Goal: Task Accomplishment & Management: Use online tool/utility

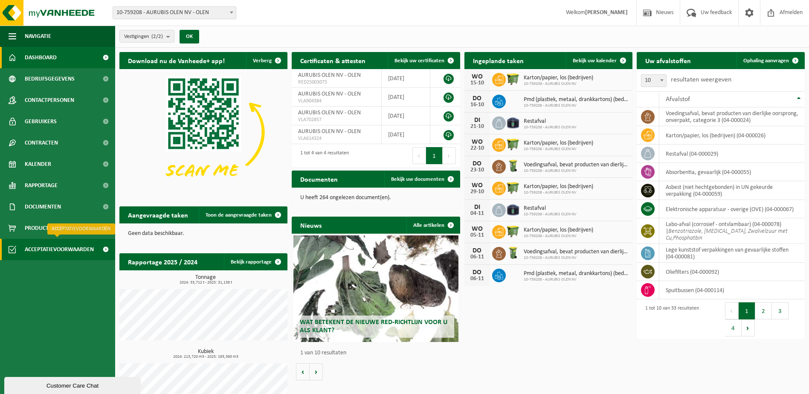
click at [47, 251] on span "Acceptatievoorwaarden" at bounding box center [59, 249] width 69 height 21
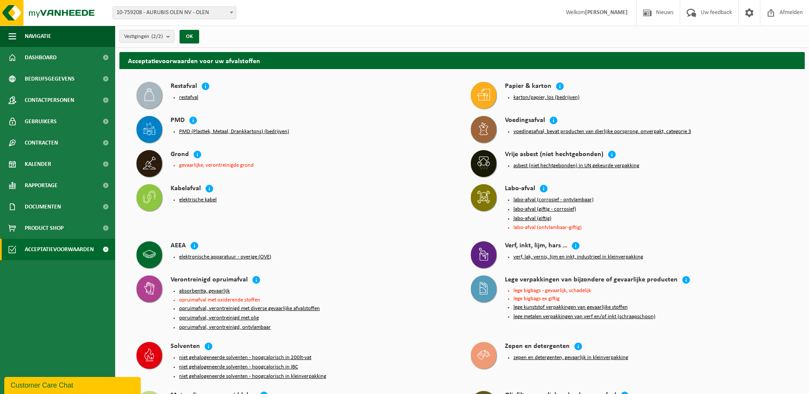
click at [362, 179] on div "Grond gevaarlijke, verontreinigde grond" at bounding box center [295, 163] width 326 height 34
click at [209, 305] on button "opruimafval, verontreinigd met diverse gevaarlijke afvalstoffen" at bounding box center [249, 308] width 141 height 7
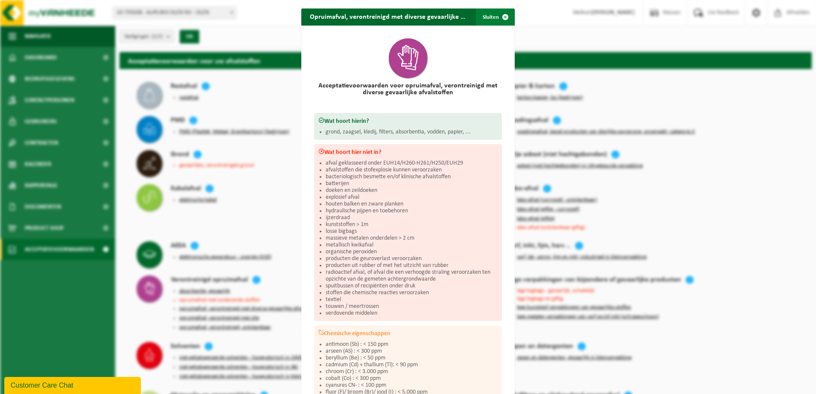
click at [492, 19] on button "Sluiten" at bounding box center [495, 17] width 38 height 17
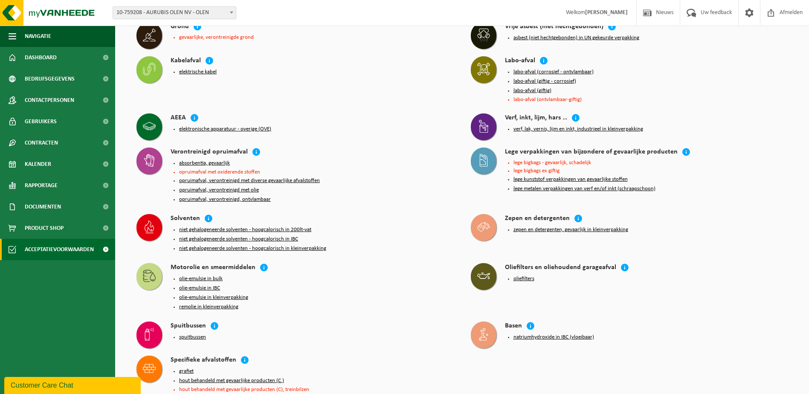
scroll to position [171, 0]
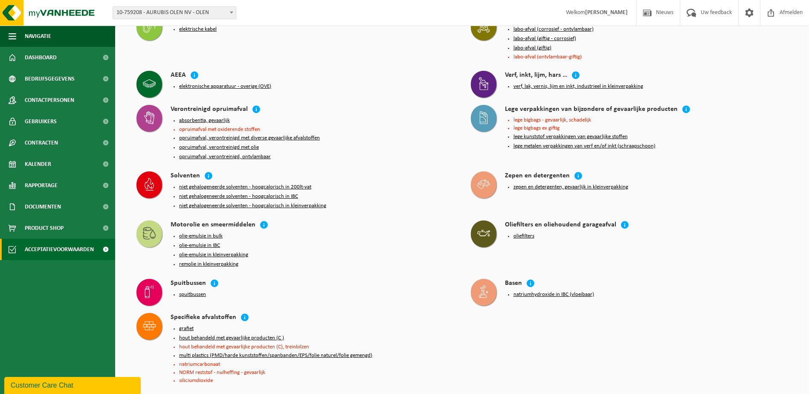
click at [187, 325] on button "grafiet" at bounding box center [186, 328] width 15 height 7
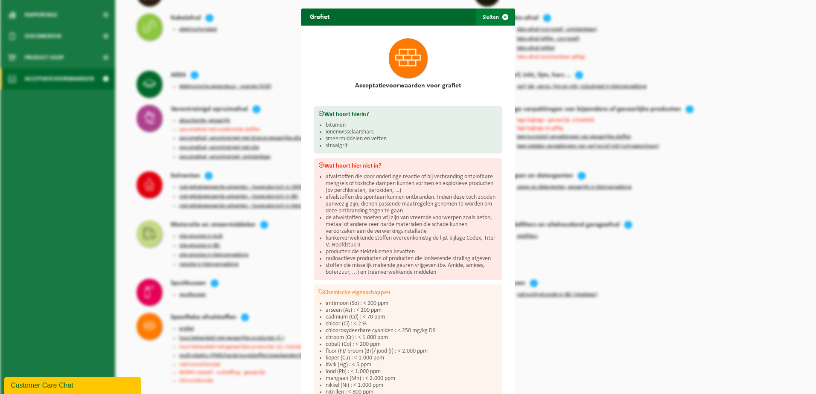
click at [496, 19] on span "button" at bounding box center [504, 17] width 17 height 17
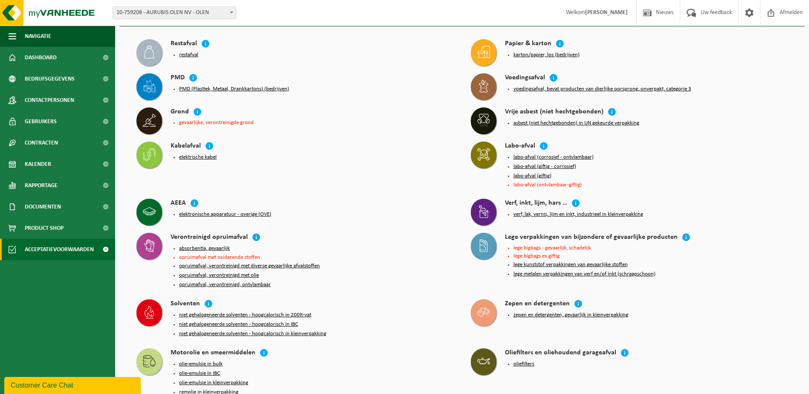
scroll to position [0, 0]
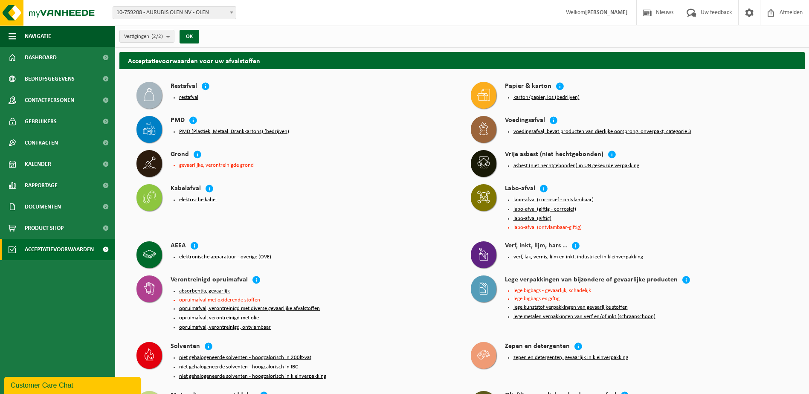
click at [247, 324] on button "opruimafval, verontreinigd, ontvlambaar" at bounding box center [225, 327] width 92 height 7
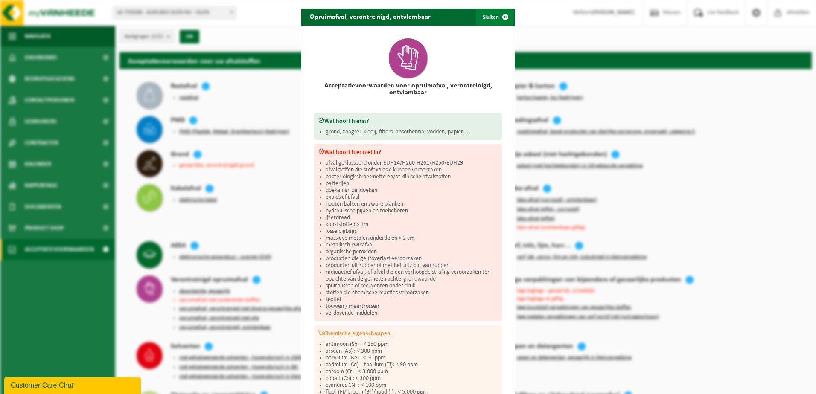
click at [497, 18] on span "button" at bounding box center [504, 17] width 17 height 17
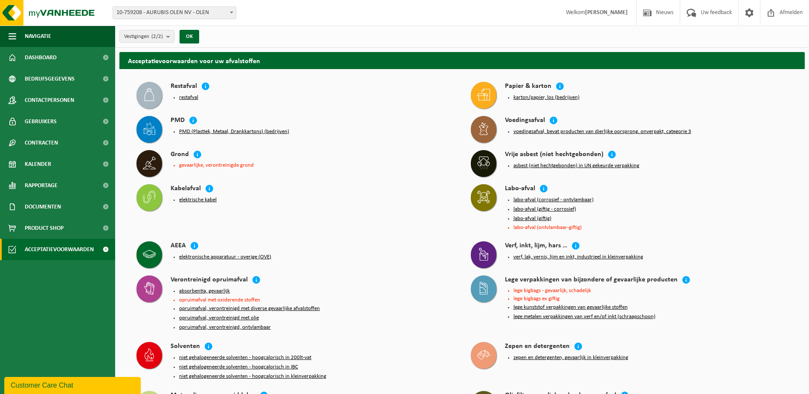
click at [222, 288] on button "absorbentia, gevaarlijk" at bounding box center [204, 291] width 51 height 7
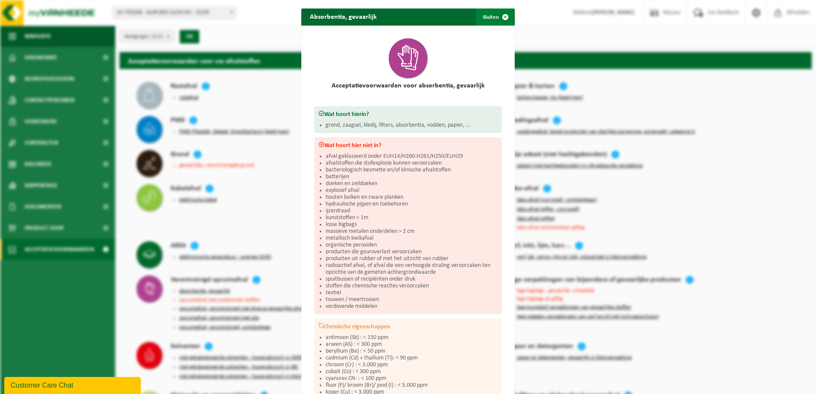
click at [496, 20] on span "button" at bounding box center [504, 17] width 17 height 17
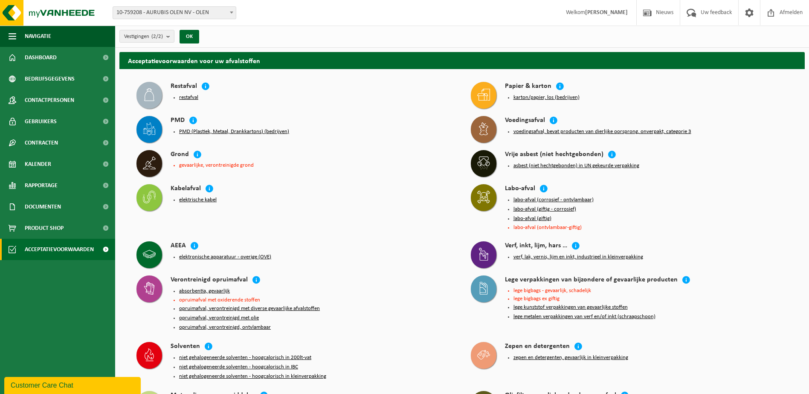
click at [215, 324] on button "opruimafval, verontreinigd, ontvlambaar" at bounding box center [225, 327] width 92 height 7
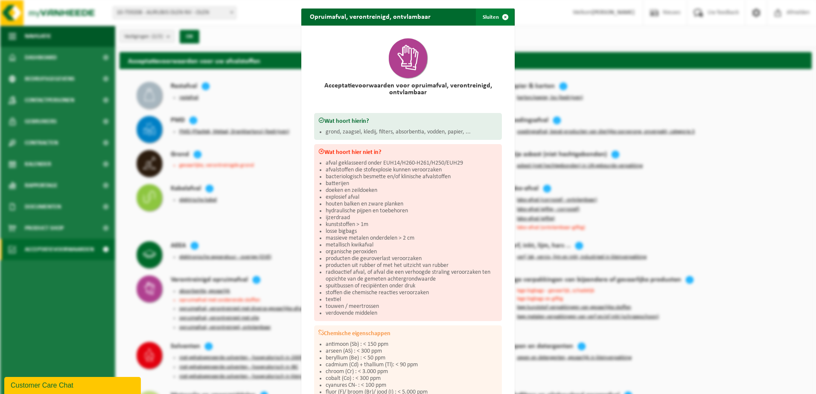
click at [493, 23] on button "Sluiten" at bounding box center [495, 17] width 38 height 17
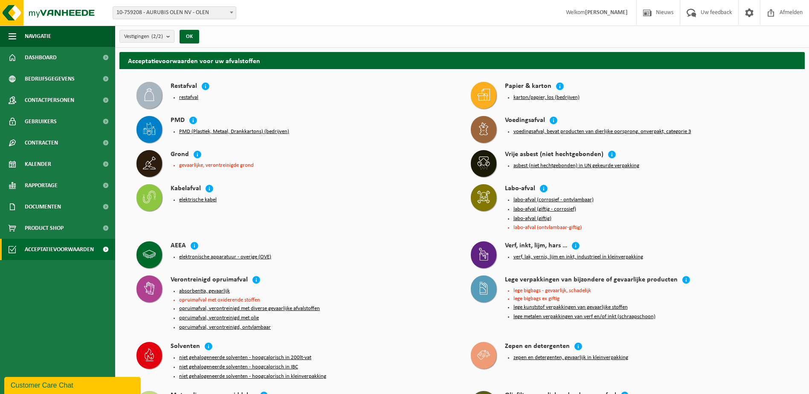
click at [248, 315] on button "opruimafval, verontreinigd met olie" at bounding box center [219, 318] width 80 height 7
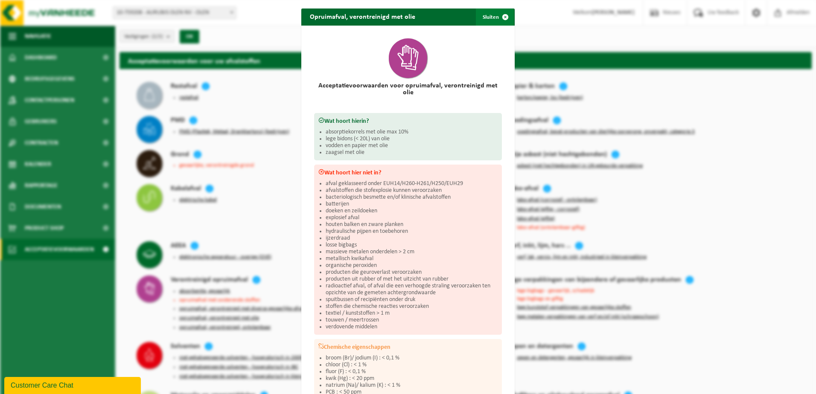
click at [496, 19] on span "button" at bounding box center [504, 17] width 17 height 17
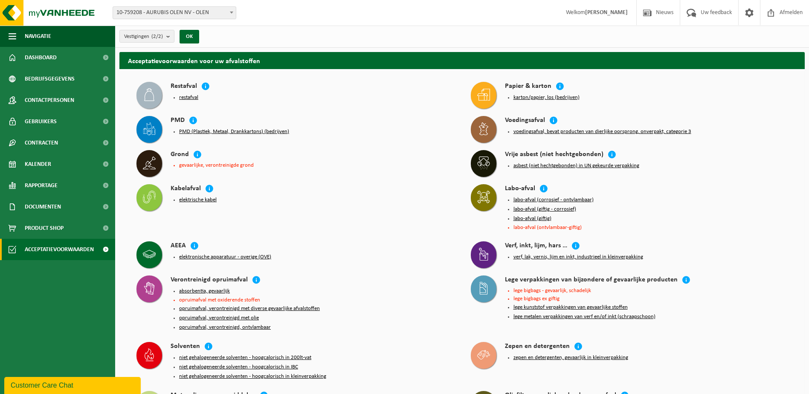
click at [218, 306] on button "opruimafval, verontreinigd met diverse gevaarlijke afvalstoffen" at bounding box center [249, 308] width 141 height 7
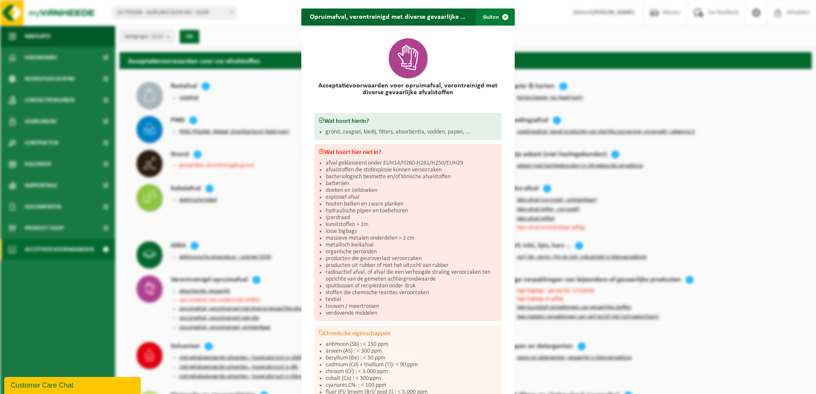
click at [496, 20] on span "button" at bounding box center [504, 17] width 17 height 17
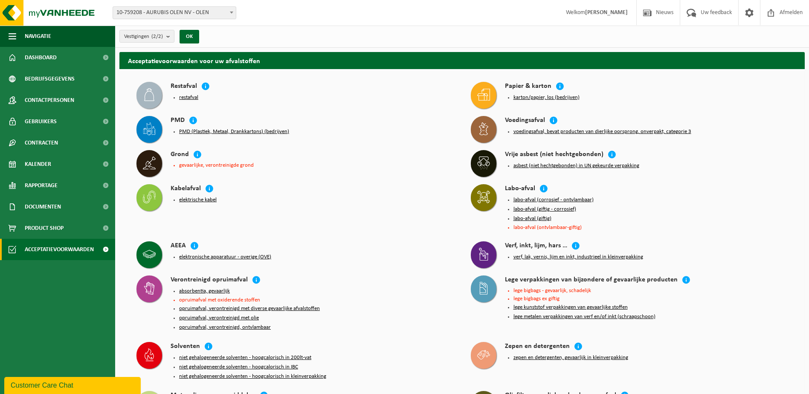
click at [342, 185] on div "Kabelafval" at bounding box center [312, 189] width 283 height 10
click at [362, 212] on div "Kabelafval elektrische kabel" at bounding box center [295, 197] width 326 height 34
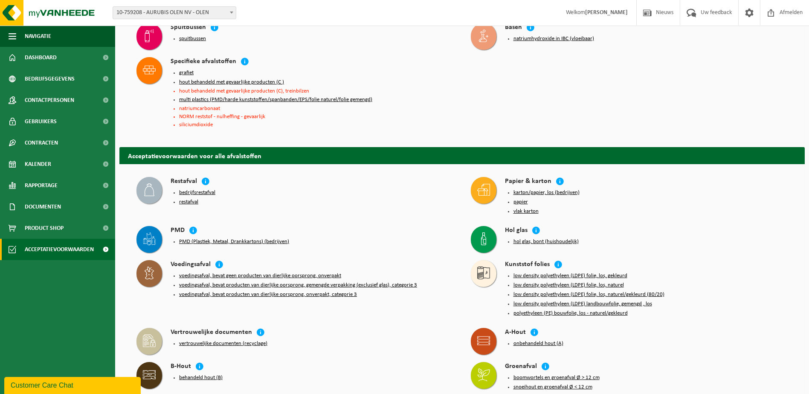
scroll to position [597, 0]
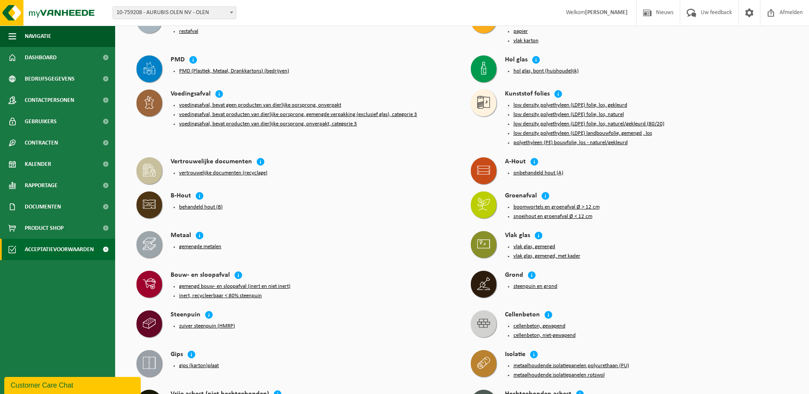
click at [226, 283] on button "gemengd bouw- en sloopafval (inert en niet inert)" at bounding box center [234, 286] width 111 height 7
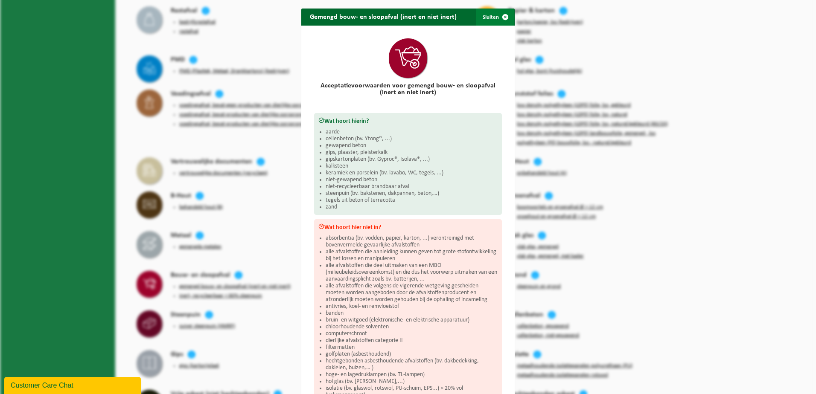
click at [486, 22] on button "Sluiten" at bounding box center [495, 17] width 38 height 17
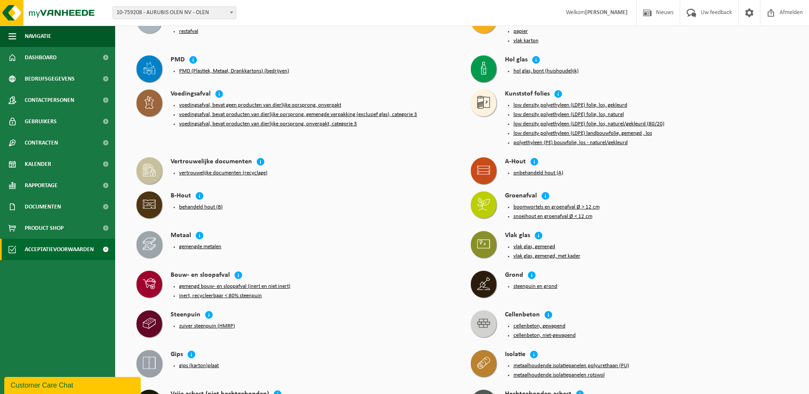
click at [132, 277] on div "Bouw- en sloopafval gemengd bouw- en sloopafval (inert en niet inert) inert, re…" at bounding box center [295, 287] width 326 height 40
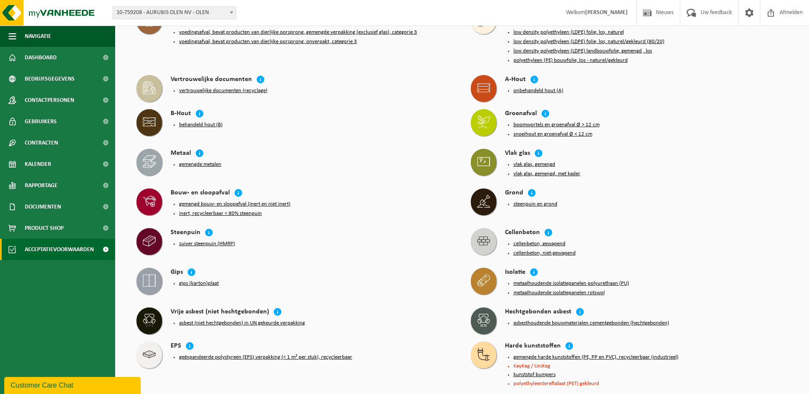
scroll to position [682, 0]
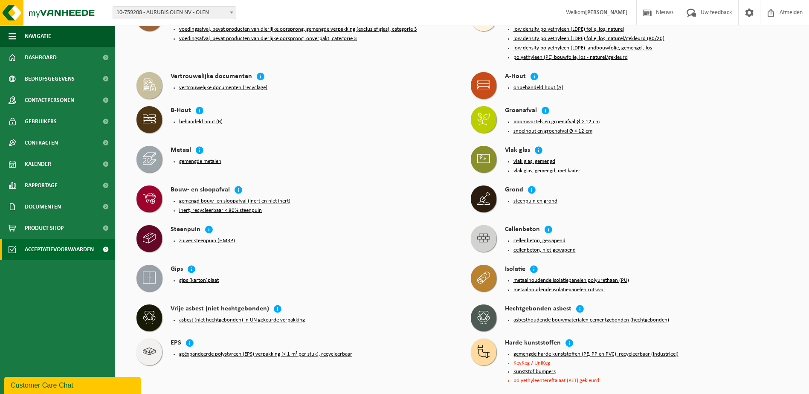
click at [219, 198] on button "gemengd bouw- en sloopafval (inert en niet inert)" at bounding box center [234, 201] width 111 height 7
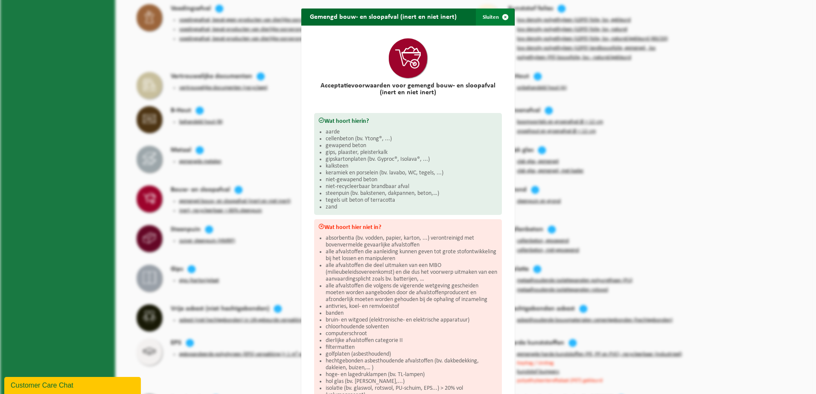
click at [502, 19] on span "button" at bounding box center [504, 17] width 17 height 17
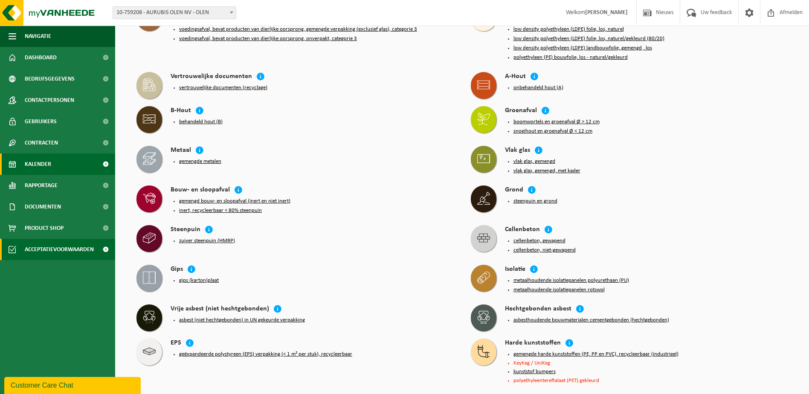
click at [43, 169] on span "Kalender" at bounding box center [38, 164] width 26 height 21
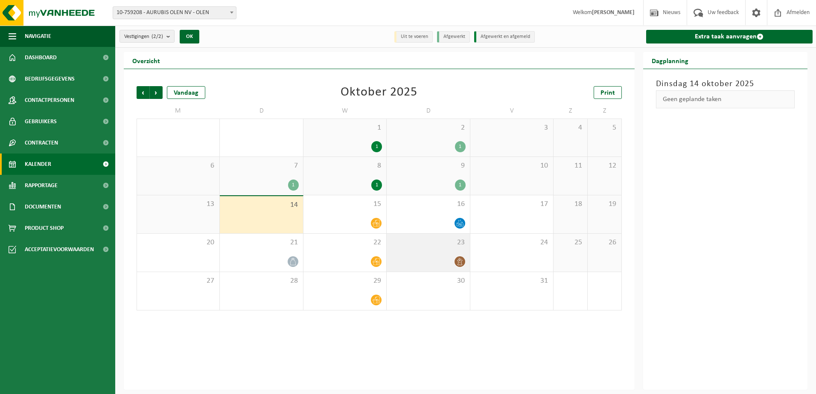
click at [436, 264] on div at bounding box center [428, 262] width 74 height 12
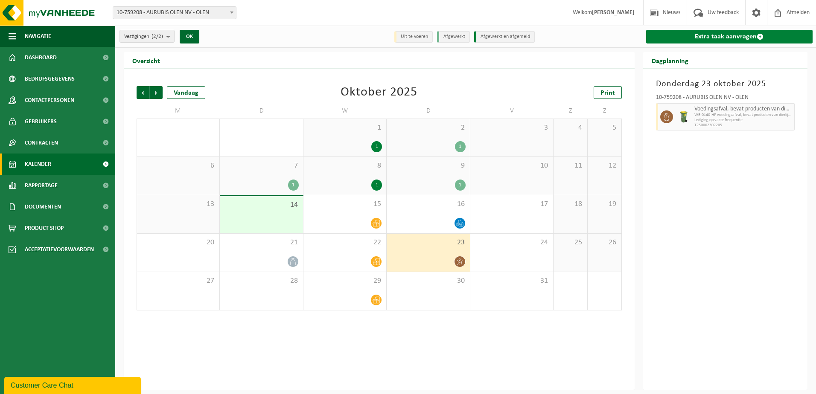
click at [717, 38] on link "Extra taak aanvragen" at bounding box center [729, 37] width 167 height 14
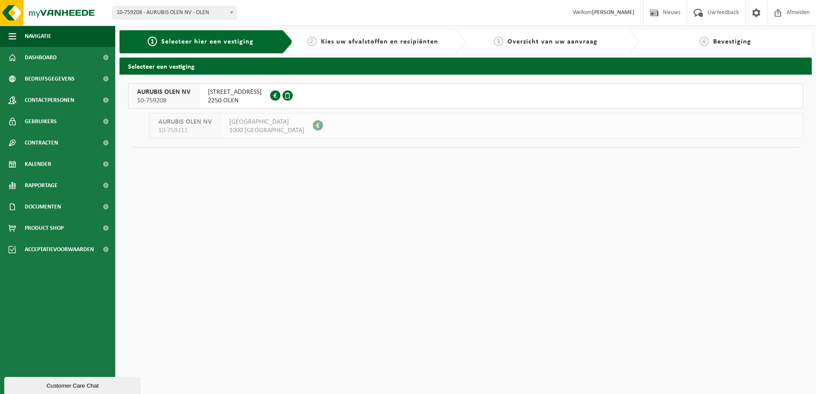
click at [202, 99] on div "WATERTORENSTRAAT 35 2250 OLEN 0873.533.993" at bounding box center [234, 96] width 71 height 25
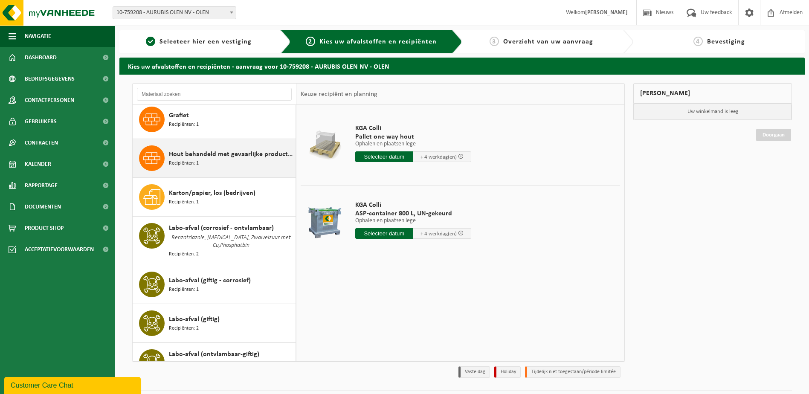
scroll to position [213, 0]
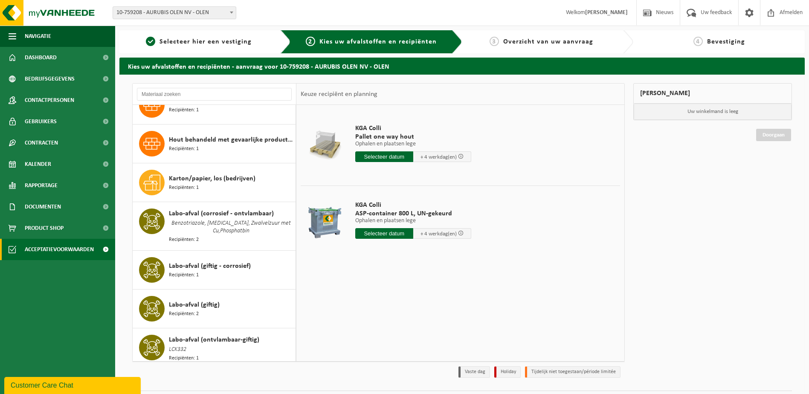
click at [58, 247] on span "Acceptatievoorwaarden" at bounding box center [59, 249] width 69 height 21
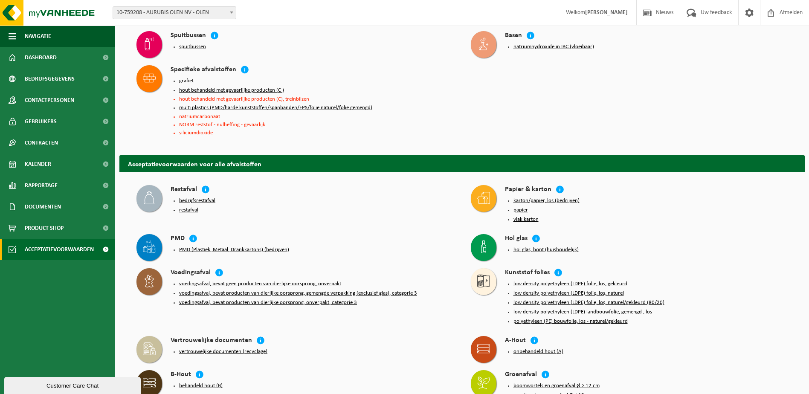
scroll to position [427, 0]
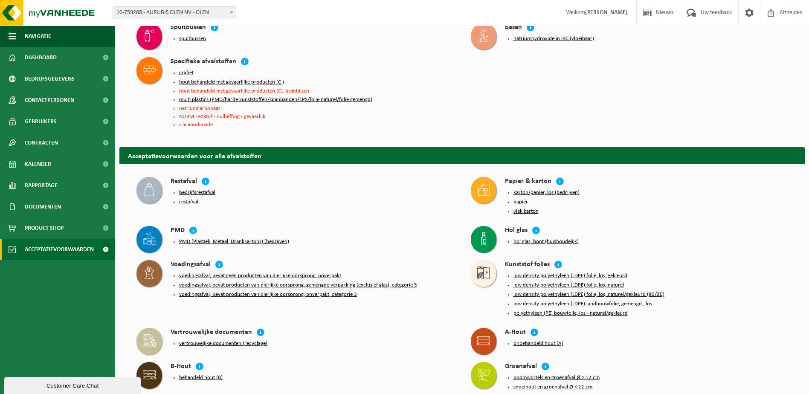
click at [185, 70] on button "grafiet" at bounding box center [186, 73] width 15 height 7
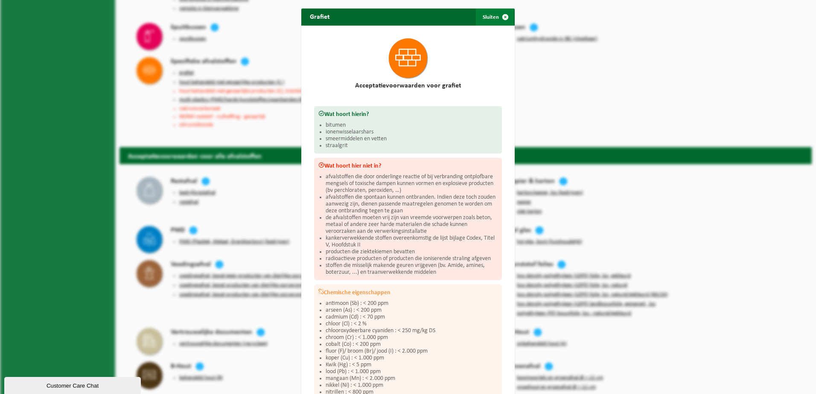
click at [492, 23] on button "Sluiten" at bounding box center [495, 17] width 38 height 17
